Goal: Information Seeking & Learning: Learn about a topic

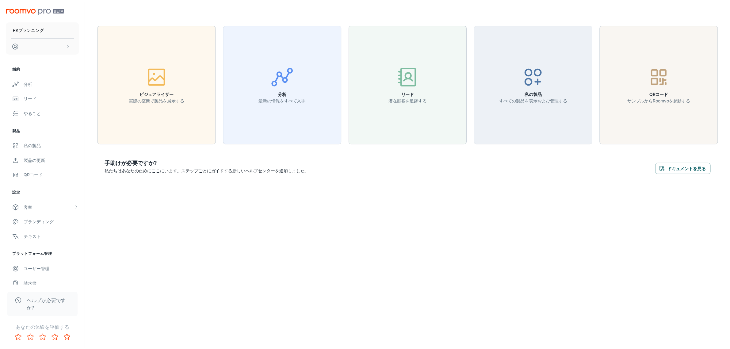
scroll to position [6, 0]
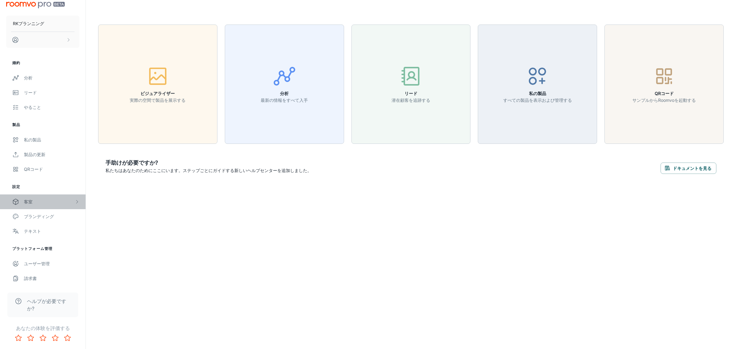
click at [37, 181] on div "客室" at bounding box center [43, 201] width 86 height 15
click at [33, 181] on font "私の部屋" at bounding box center [32, 216] width 17 height 5
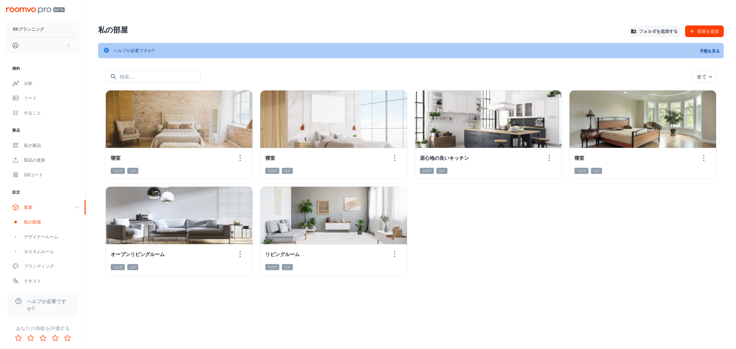
click at [367, 181] on div "ビジュアライザーで表示 寝室 フロア ラグ ビジュアライザーで表示 寝室 フロア ラグ ビジュアライザーで表示 居心地の良いキッチン フロア ラグ ビジュアラ…" at bounding box center [407, 179] width 618 height 193
click at [47, 181] on font "デザイナールーム" at bounding box center [41, 236] width 34 height 5
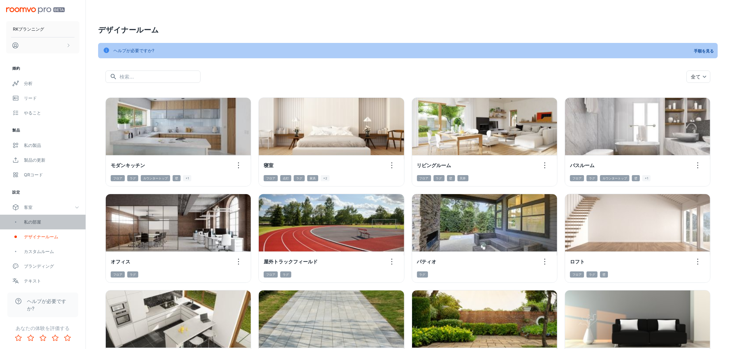
click at [42, 181] on div "私の部屋" at bounding box center [52, 222] width 56 height 7
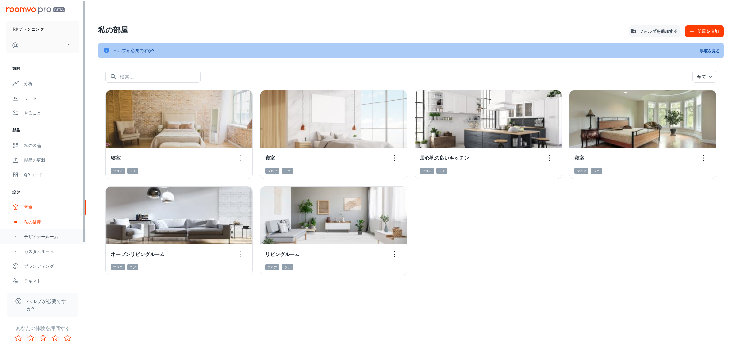
click at [37, 181] on font "デザイナールーム" at bounding box center [41, 236] width 34 height 5
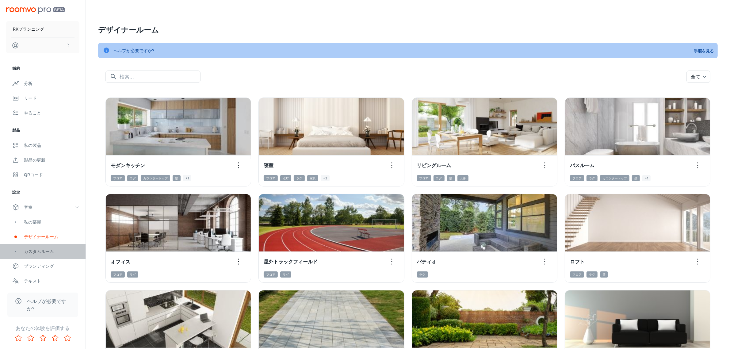
click at [34, 181] on font "カスタムルーム" at bounding box center [39, 251] width 30 height 5
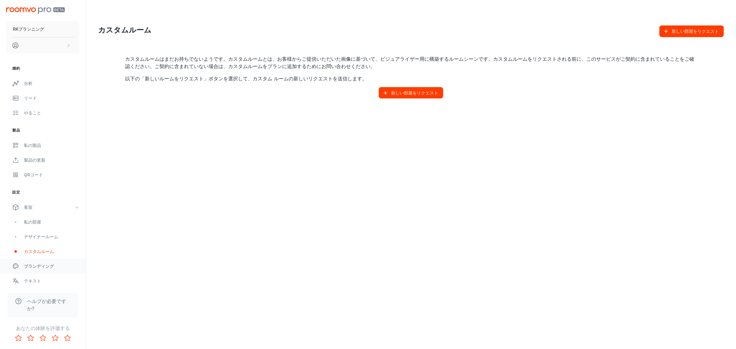
click at [36, 181] on font "ブランディング" at bounding box center [39, 265] width 30 height 5
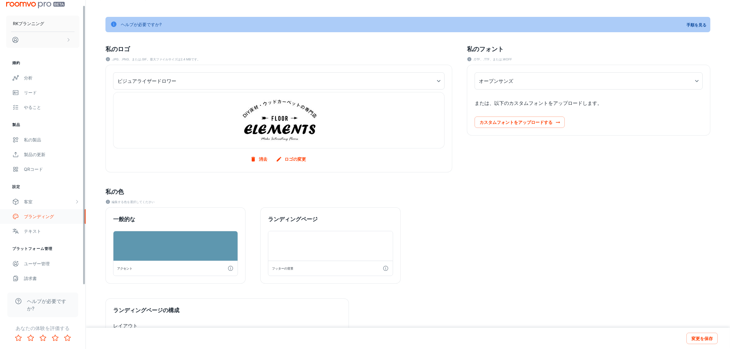
scroll to position [77, 0]
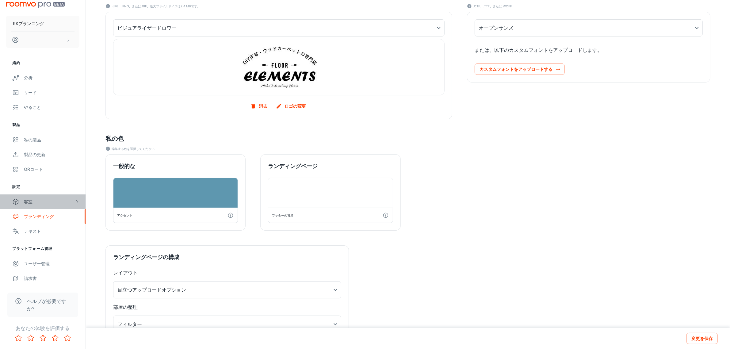
click at [29, 181] on font "客室" at bounding box center [28, 201] width 9 height 5
click at [34, 181] on font "デザイナールーム" at bounding box center [41, 230] width 34 height 5
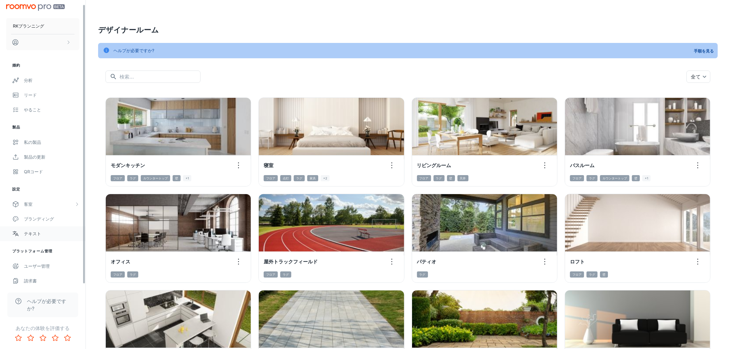
scroll to position [6, 0]
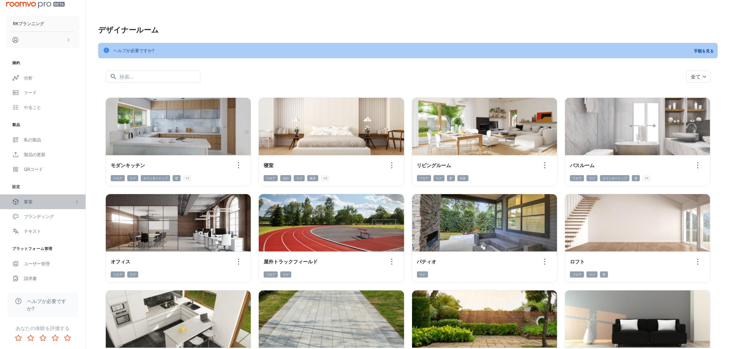
click at [34, 181] on div "客室" at bounding box center [49, 201] width 51 height 7
click at [48, 181] on font "カスタムルーム" at bounding box center [39, 245] width 30 height 5
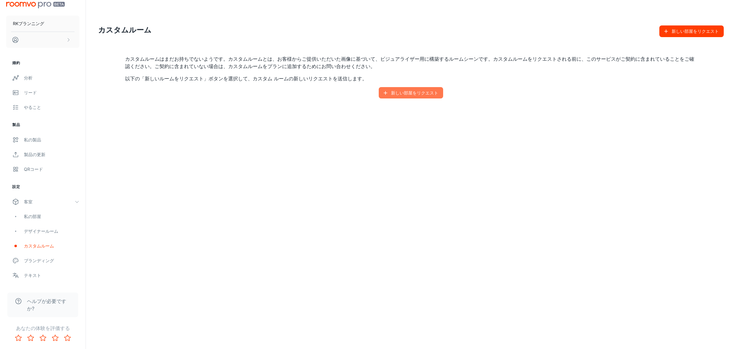
click at [367, 93] on font "新しい部屋をリクエスト" at bounding box center [414, 92] width 47 height 5
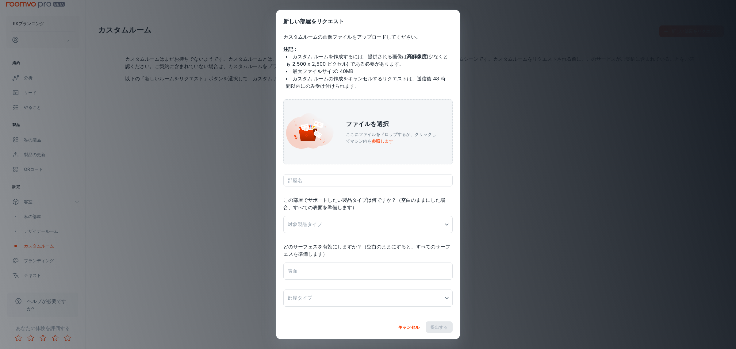
click at [367, 181] on font "キャンセル" at bounding box center [408, 326] width 21 height 5
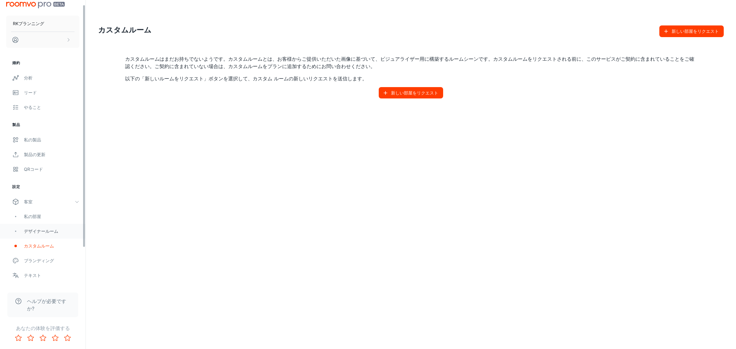
click at [40, 181] on font "デザイナールーム" at bounding box center [41, 230] width 34 height 5
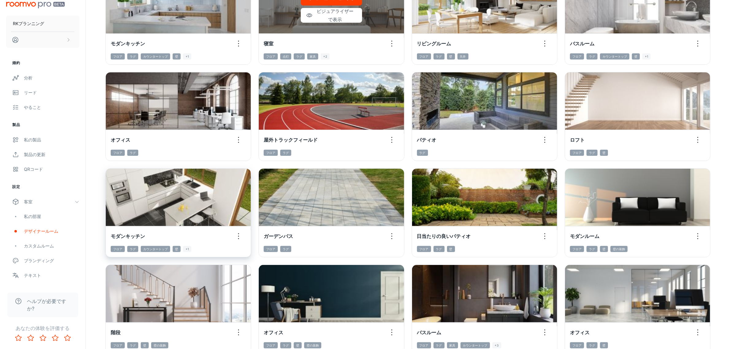
scroll to position [153, 0]
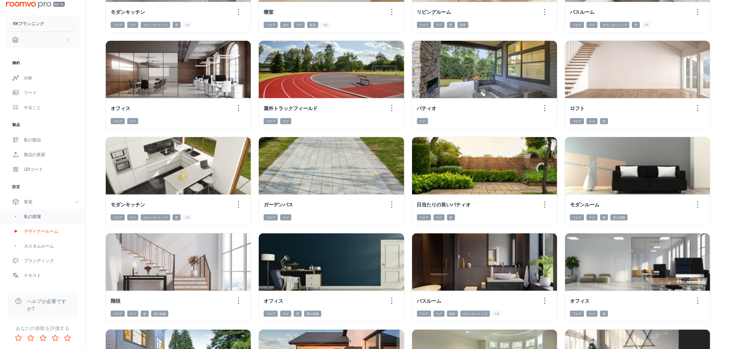
click at [36, 181] on font "私の部屋" at bounding box center [32, 216] width 17 height 5
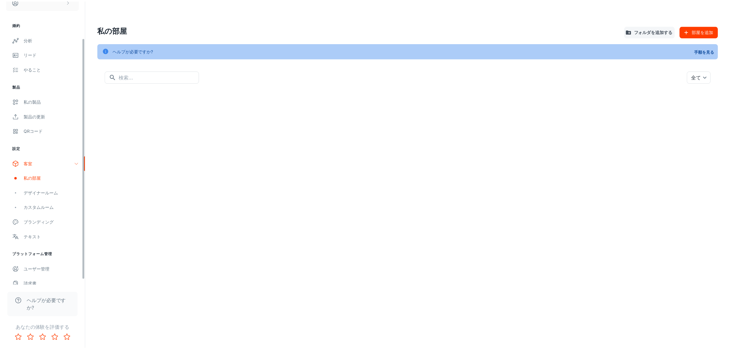
scroll to position [50, 0]
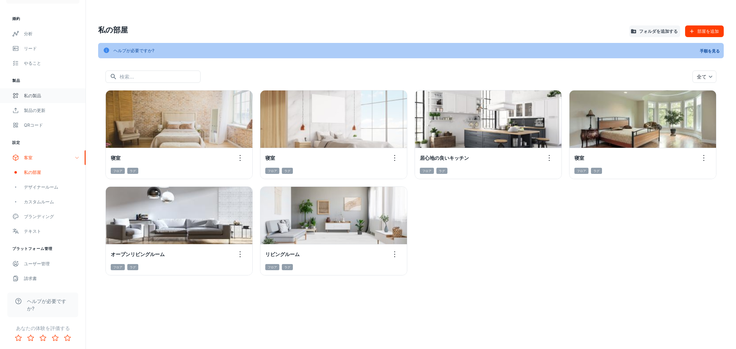
click at [32, 100] on link "私の製品" at bounding box center [43, 95] width 86 height 15
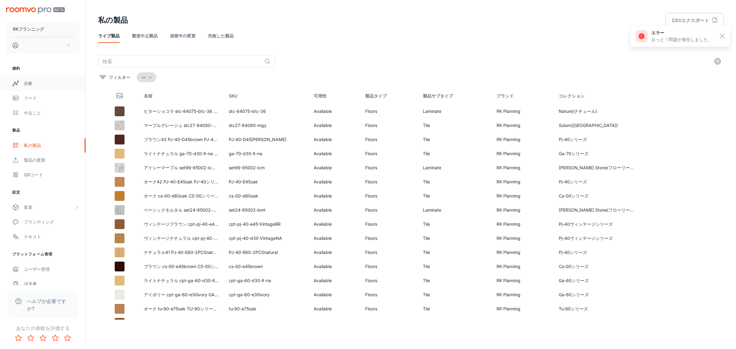
click at [30, 83] on font "分析" at bounding box center [28, 83] width 9 height 5
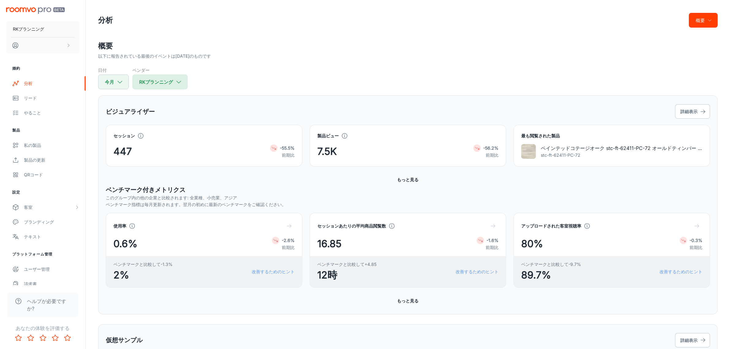
click at [174, 83] on button "RKプランニング" at bounding box center [159, 82] width 55 height 15
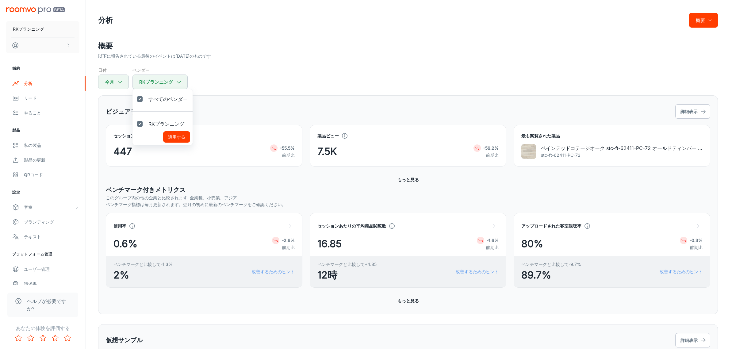
click at [224, 87] on div at bounding box center [368, 174] width 736 height 349
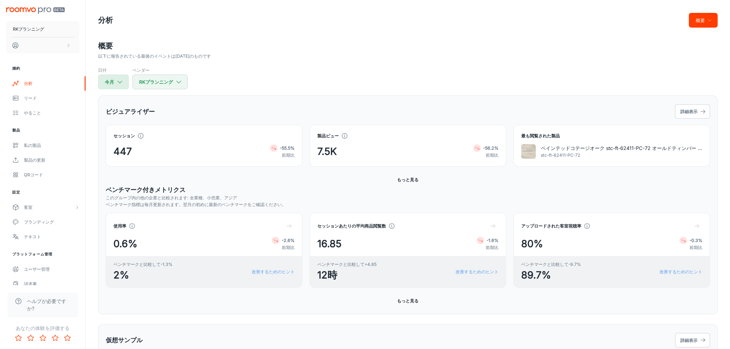
click at [111, 85] on font "今月" at bounding box center [109, 82] width 9 height 8
select select "9"
select select "2025"
select select "9"
select select "2025"
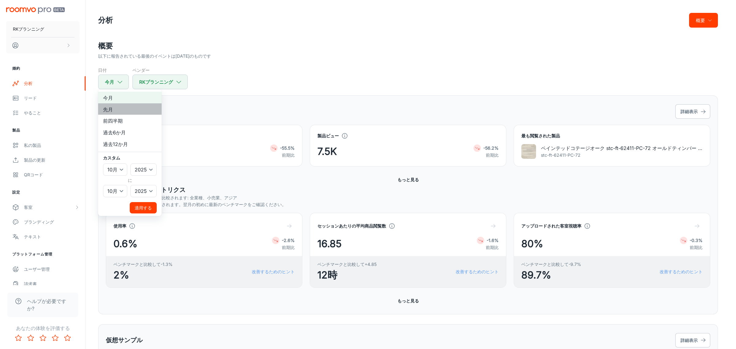
click at [115, 109] on li "先月" at bounding box center [129, 109] width 63 height 12
select select "8"
click at [138, 181] on font "適用する" at bounding box center [143, 207] width 17 height 5
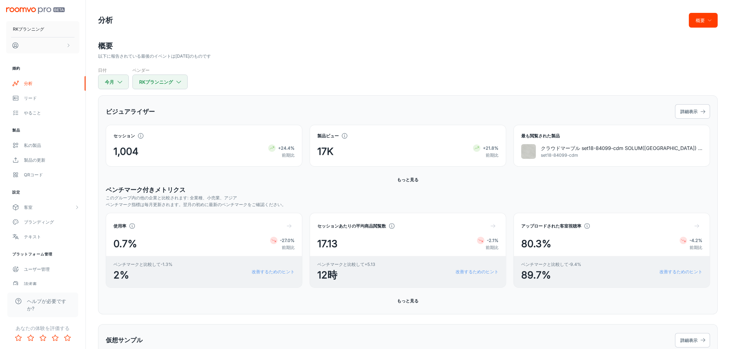
click at [307, 73] on div "日付 今月 ベンダー RKプランニング" at bounding box center [408, 78] width 620 height 22
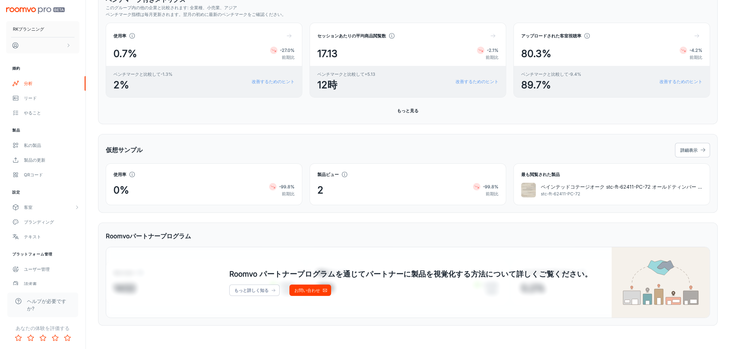
scroll to position [191, 0]
click at [367, 108] on button "もっと見る" at bounding box center [408, 109] width 26 height 11
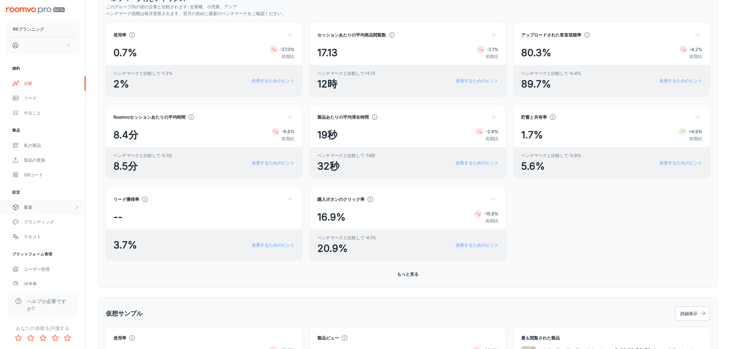
click at [44, 181] on div "客室" at bounding box center [49, 207] width 51 height 7
click at [41, 181] on font "デザイナールーム" at bounding box center [41, 236] width 34 height 5
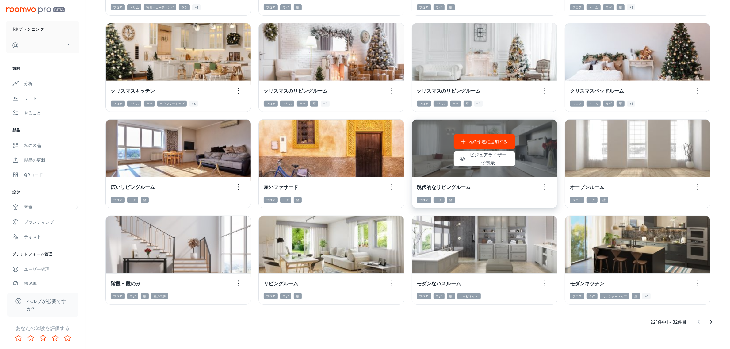
scroll to position [563, 0]
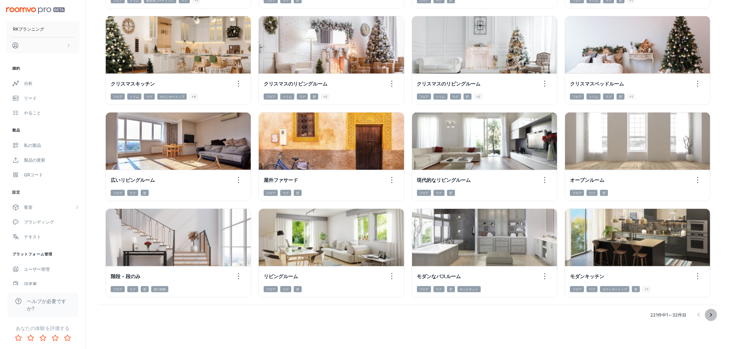
click at [367, 181] on icon "次のページへ" at bounding box center [711, 315] width 2 height 4
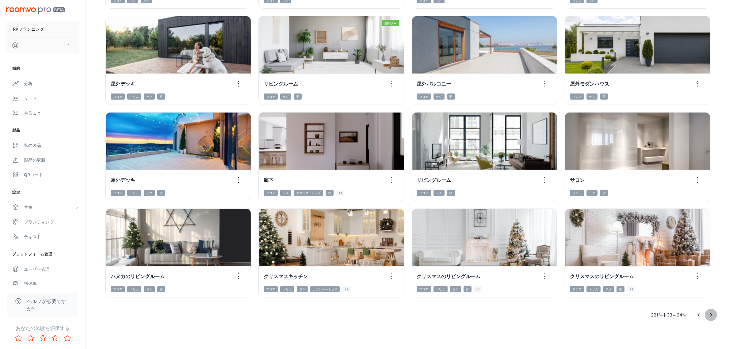
click at [367, 181] on icon "次のページへ" at bounding box center [710, 314] width 7 height 7
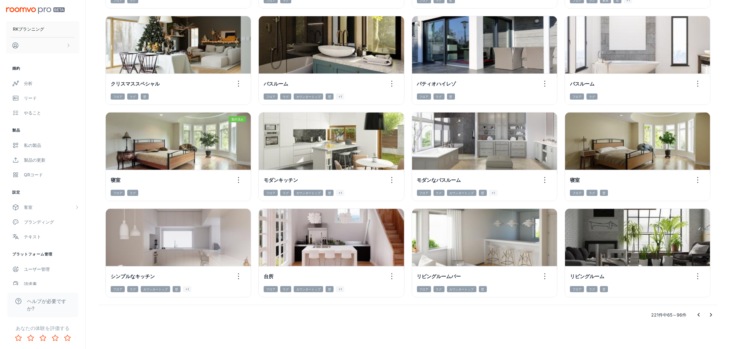
click at [367, 181] on icon "次のページへ" at bounding box center [710, 314] width 7 height 7
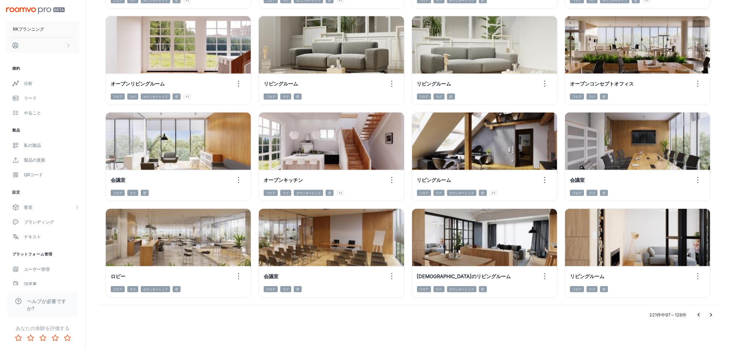
click at [367, 181] on icon "次のページへ" at bounding box center [710, 314] width 7 height 7
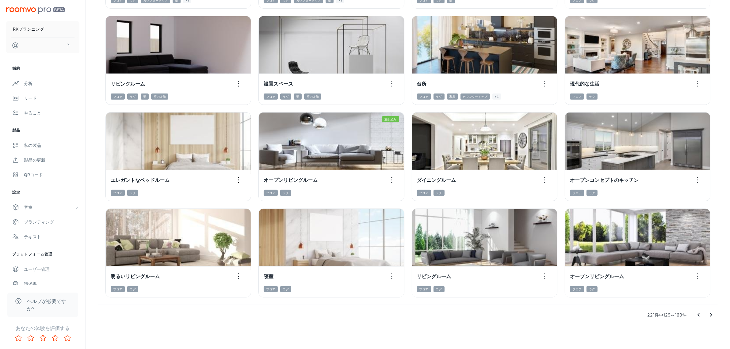
click at [367, 181] on icon "次のページへ" at bounding box center [710, 314] width 7 height 7
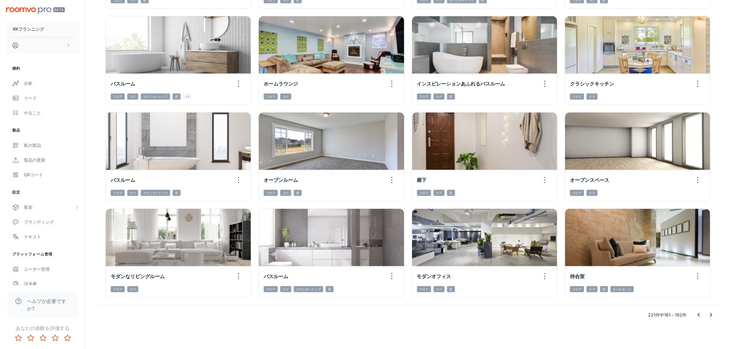
click at [367, 181] on icon "次のページへ" at bounding box center [710, 314] width 7 height 7
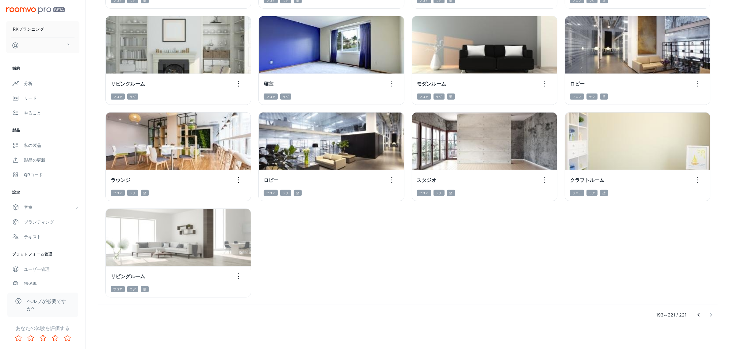
click at [367, 181] on div at bounding box center [705, 315] width 25 height 12
click at [367, 181] on icon "前のページへ" at bounding box center [698, 314] width 7 height 7
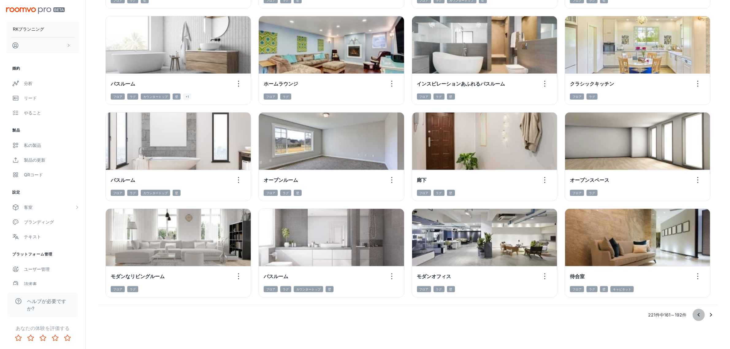
click at [367, 181] on icon "前のページへ" at bounding box center [698, 314] width 7 height 7
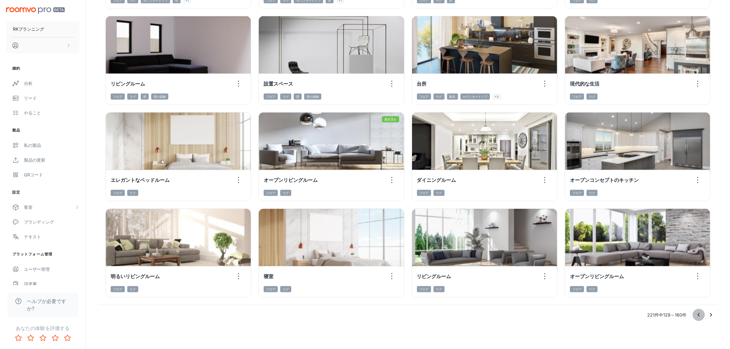
click at [367, 181] on icon "前のページへ" at bounding box center [698, 314] width 7 height 7
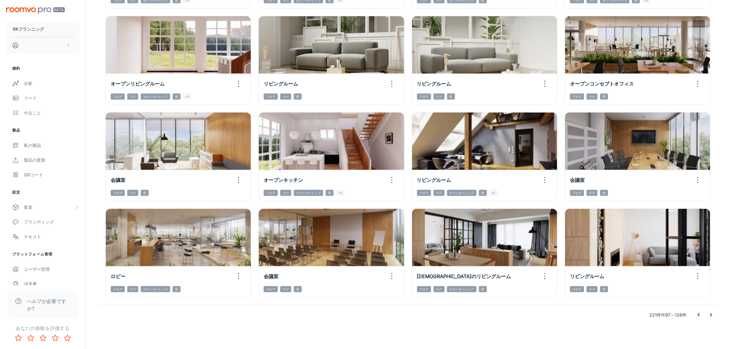
click at [367, 181] on icon "前のページへ" at bounding box center [698, 314] width 7 height 7
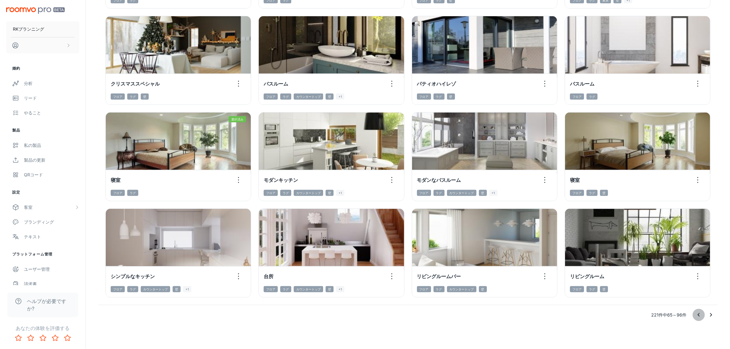
click at [367, 181] on icon "前のページへ" at bounding box center [698, 314] width 7 height 7
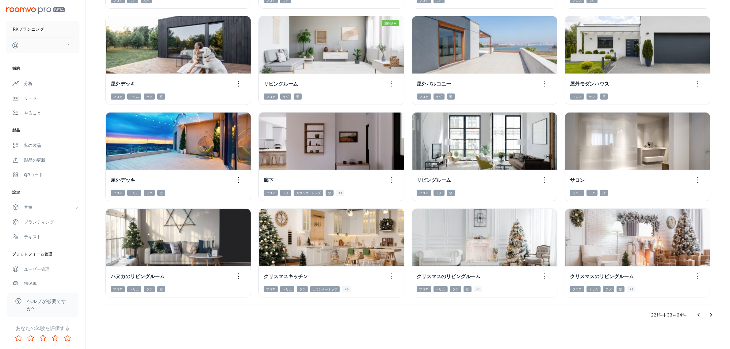
click at [367, 181] on icon "前のページへ" at bounding box center [698, 314] width 7 height 7
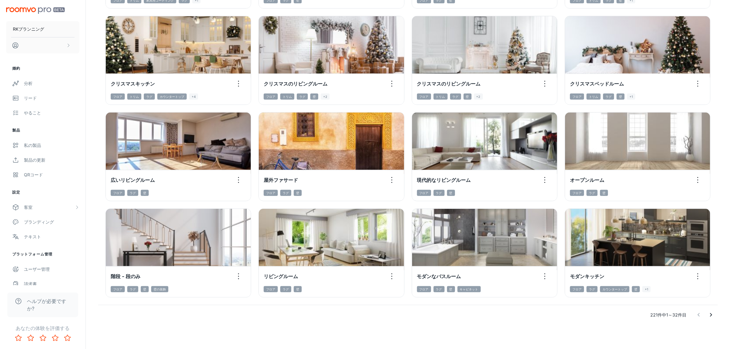
click at [367, 181] on div at bounding box center [705, 315] width 25 height 12
click at [254, 181] on div "221件中1～32件目" at bounding box center [408, 315] width 620 height 20
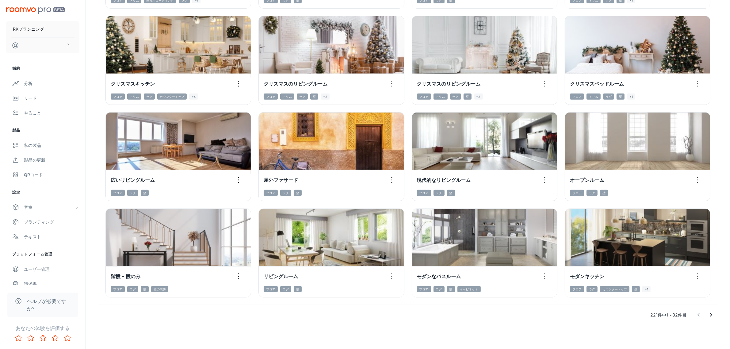
click at [367, 181] on div "221件中1～32件目" at bounding box center [408, 315] width 620 height 20
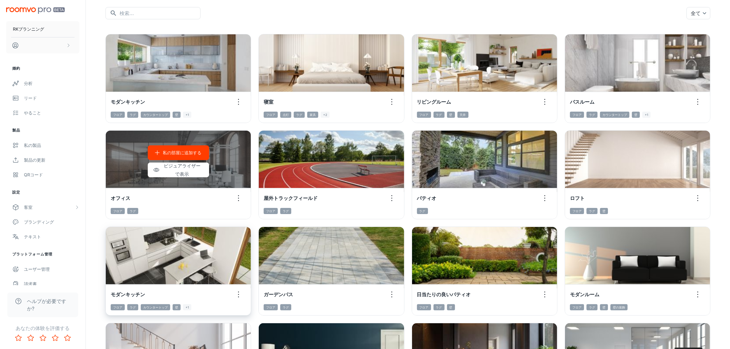
scroll to position [65, 0]
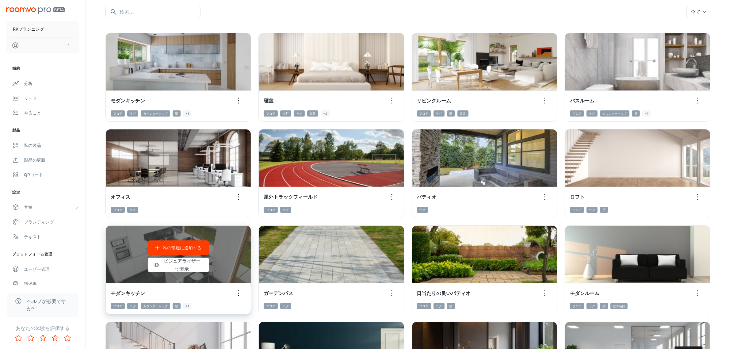
click at [233, 181] on div "私の部屋に追加する ビジュアライザーで表示" at bounding box center [178, 256] width 145 height 61
click at [182, 181] on font "ビジュアライザーで表示" at bounding box center [182, 265] width 40 height 17
